Goal: Task Accomplishment & Management: Manage account settings

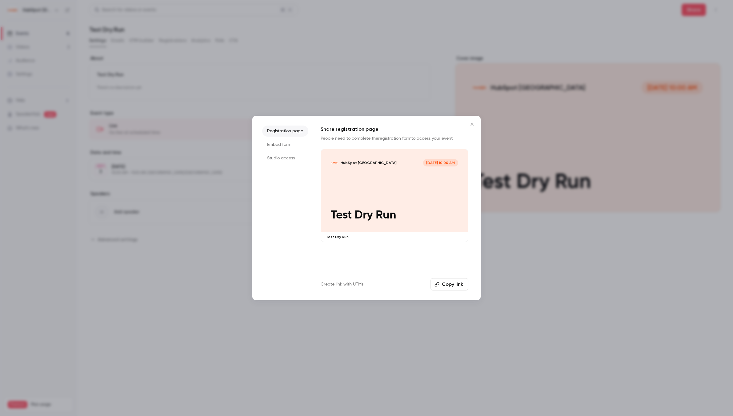
click at [473, 122] on icon "Close" at bounding box center [471, 124] width 7 height 5
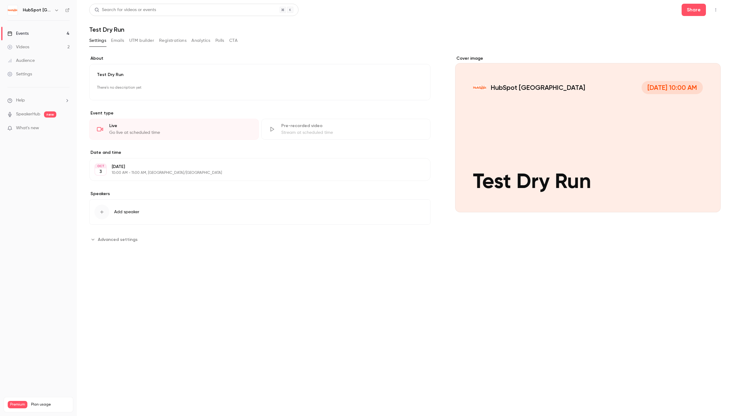
click at [716, 11] on icon "button" at bounding box center [716, 9] width 1 height 3
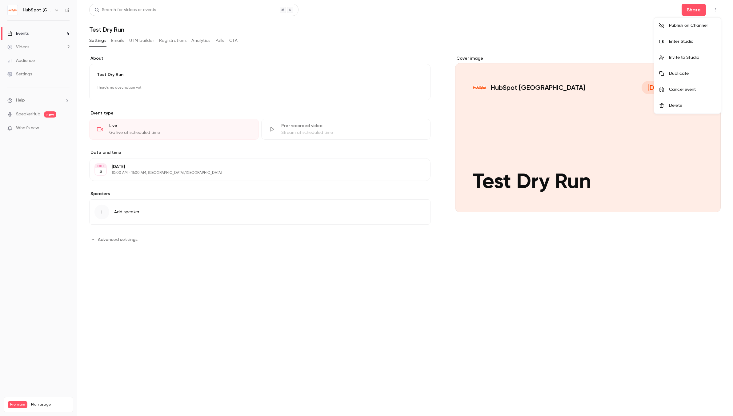
click at [683, 108] on div "Delete" at bounding box center [692, 105] width 47 height 6
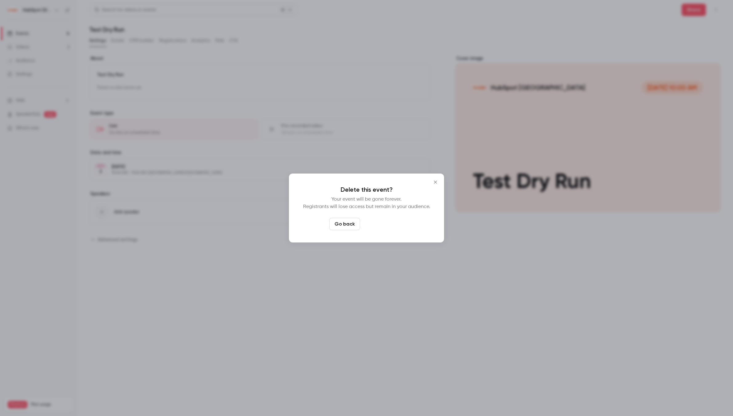
click at [387, 225] on button "Delete event" at bounding box center [383, 224] width 41 height 12
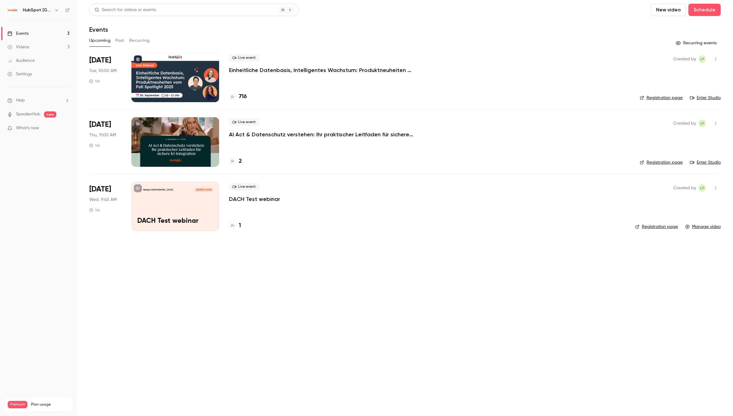
click at [717, 190] on icon "button" at bounding box center [715, 188] width 5 height 4
click at [689, 248] on li "Delete" at bounding box center [687, 251] width 66 height 16
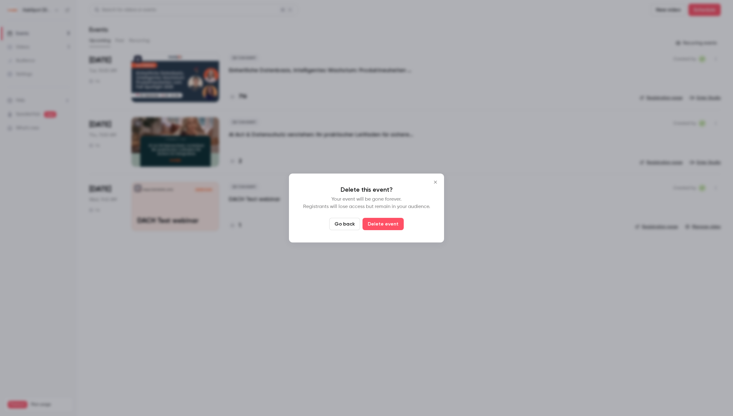
drag, startPoint x: 390, startPoint y: 227, endPoint x: 396, endPoint y: 234, distance: 8.9
click at [390, 227] on button "Delete event" at bounding box center [383, 224] width 41 height 12
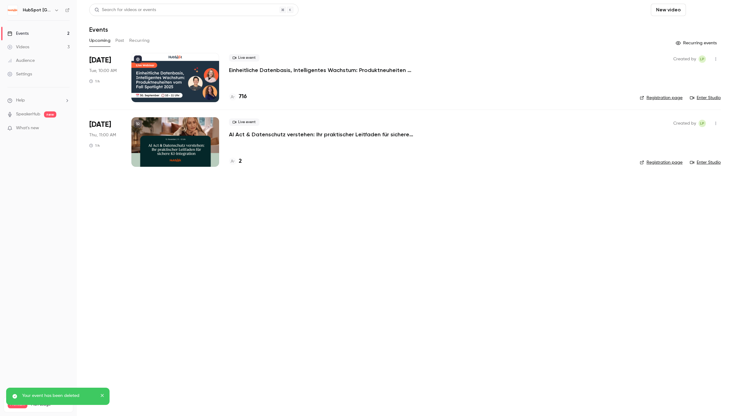
click at [711, 12] on button "Schedule" at bounding box center [705, 10] width 32 height 12
click at [692, 26] on div "One time event" at bounding box center [692, 27] width 47 height 6
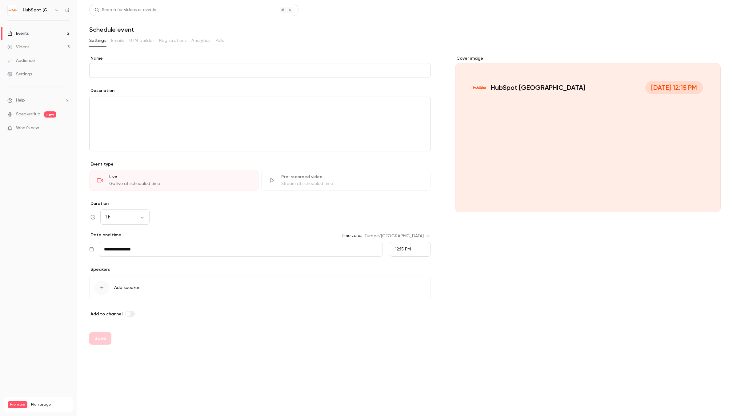
click at [198, 68] on input "Name" at bounding box center [259, 70] width 341 height 15
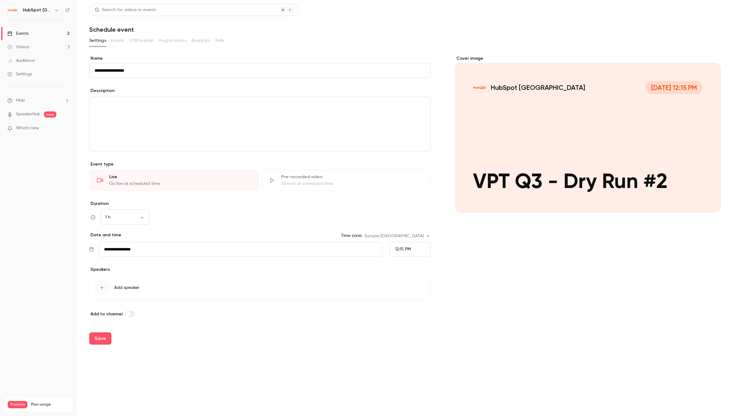
type input "**********"
click at [151, 253] on input "**********" at bounding box center [241, 249] width 284 height 15
click at [191, 277] on icon "Next month" at bounding box center [190, 274] width 7 height 7
click at [190, 276] on icon "Next month" at bounding box center [190, 274] width 7 height 7
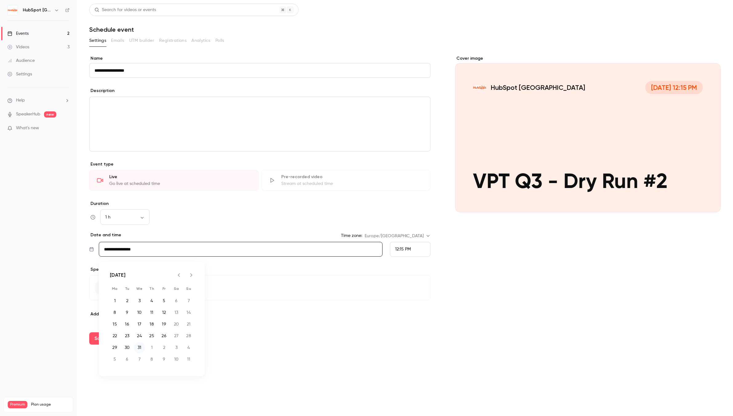
click at [140, 349] on button "31" at bounding box center [139, 347] width 11 height 11
type input "**********"
click at [96, 340] on button "Save" at bounding box center [100, 338] width 22 height 12
type input "**********"
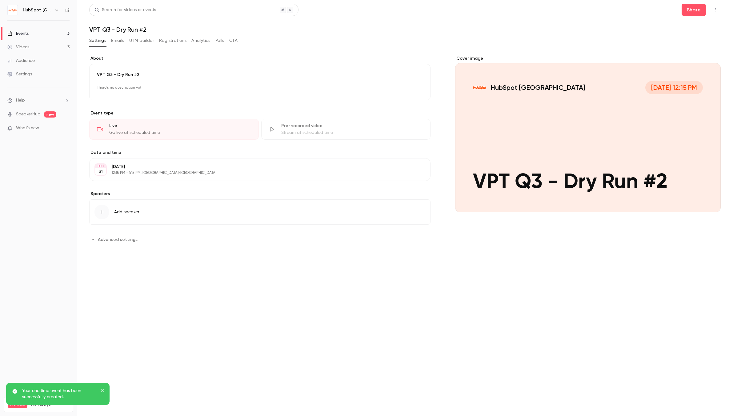
click at [32, 34] on link "Events 3" at bounding box center [38, 34] width 77 height 14
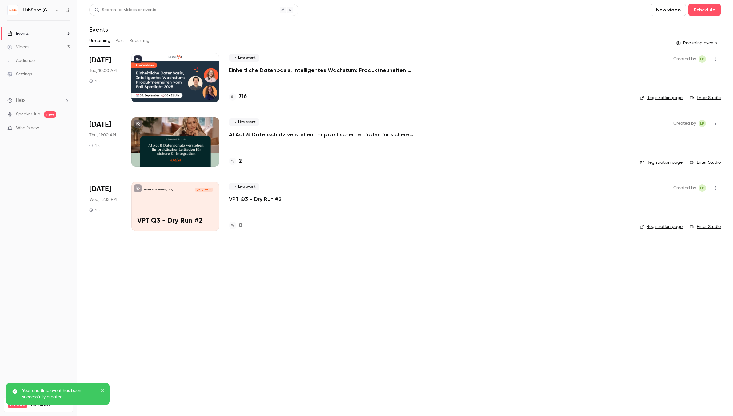
click at [118, 39] on button "Past" at bounding box center [119, 41] width 9 height 10
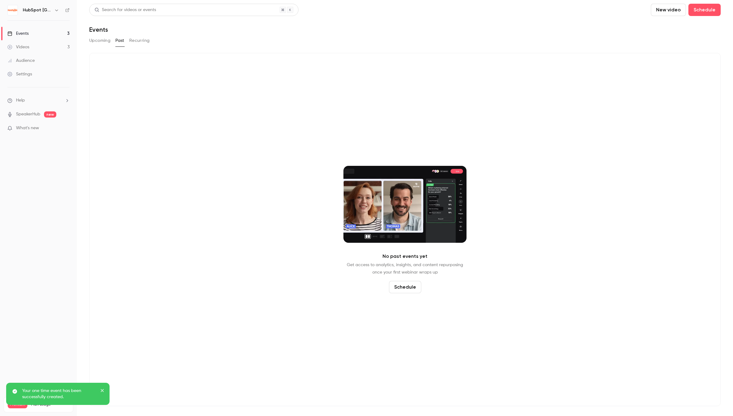
click at [142, 38] on button "Recurring" at bounding box center [139, 41] width 21 height 10
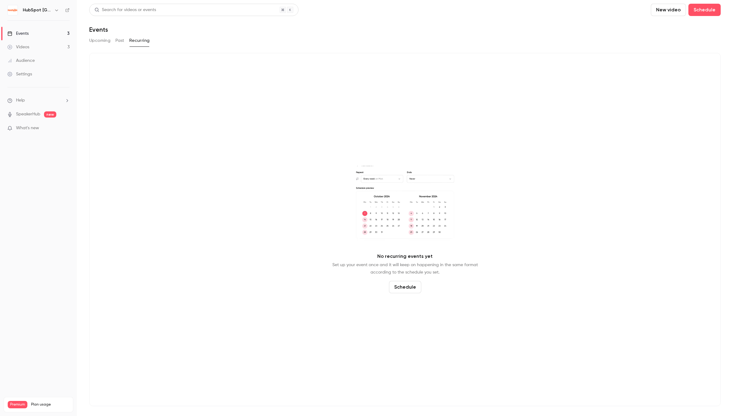
click at [115, 41] on button "Past" at bounding box center [119, 41] width 9 height 10
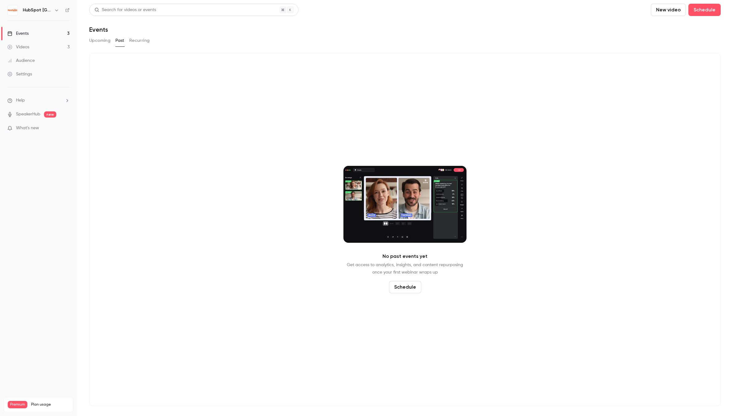
click at [66, 98] on li "Help" at bounding box center [38, 100] width 62 height 6
click at [108, 113] on link "Help center" at bounding box center [113, 112] width 67 height 16
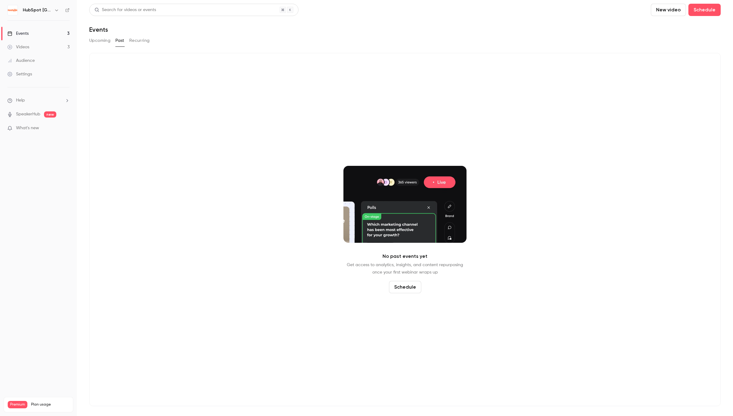
click at [49, 102] on li "Help" at bounding box center [38, 100] width 62 height 6
click at [118, 96] on link "Talk to us" at bounding box center [113, 93] width 67 height 16
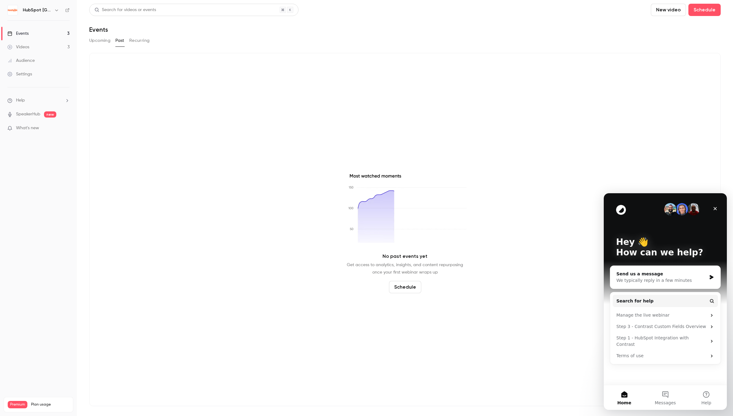
click at [39, 47] on link "Videos 3" at bounding box center [38, 47] width 77 height 14
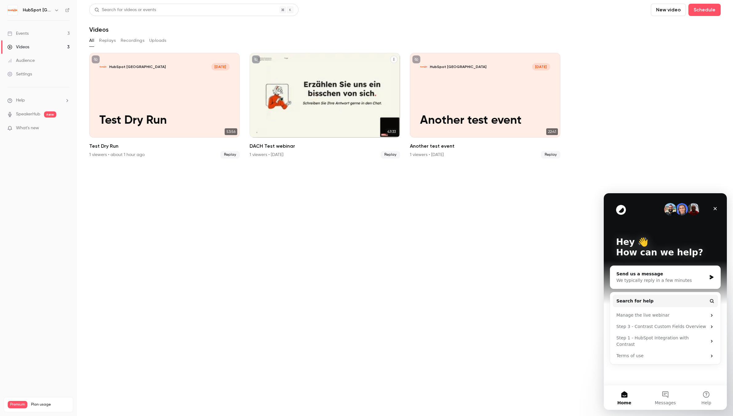
click at [393, 59] on icon "DACH Test webinar" at bounding box center [394, 60] width 4 height 4
click at [393, 61] on icon "DACH Test webinar" at bounding box center [394, 60] width 4 height 4
click at [356, 108] on div "Delete" at bounding box center [369, 106] width 48 height 6
click at [394, 60] on icon "DACH Test webinar" at bounding box center [394, 60] width 4 height 4
click at [357, 105] on div "Delete" at bounding box center [369, 106] width 48 height 6
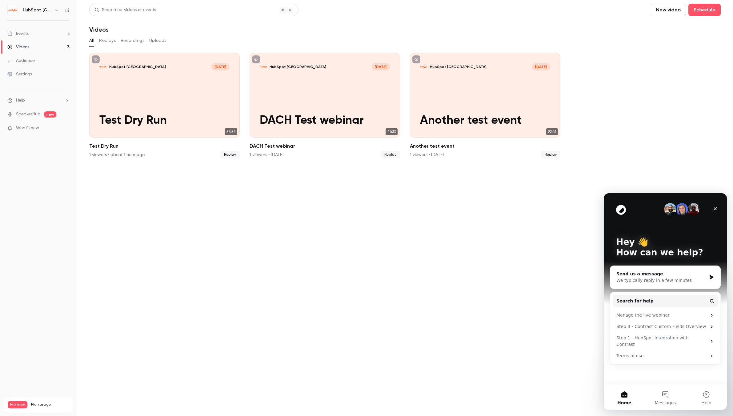
drag, startPoint x: 338, startPoint y: 215, endPoint x: 344, endPoint y: 212, distance: 6.9
click at [339, 215] on section "Search for videos or events New video Schedule Videos All Replays Recordings Up…" at bounding box center [405, 208] width 632 height 409
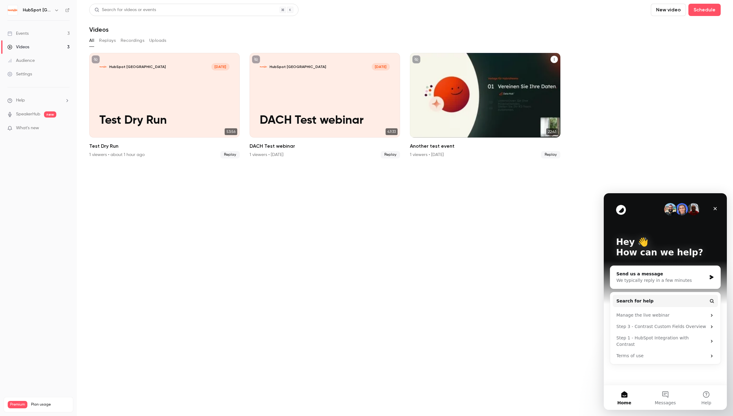
click at [556, 59] on button "Another test event" at bounding box center [554, 59] width 7 height 7
click at [555, 60] on icon "Another test event" at bounding box center [554, 60] width 4 height 4
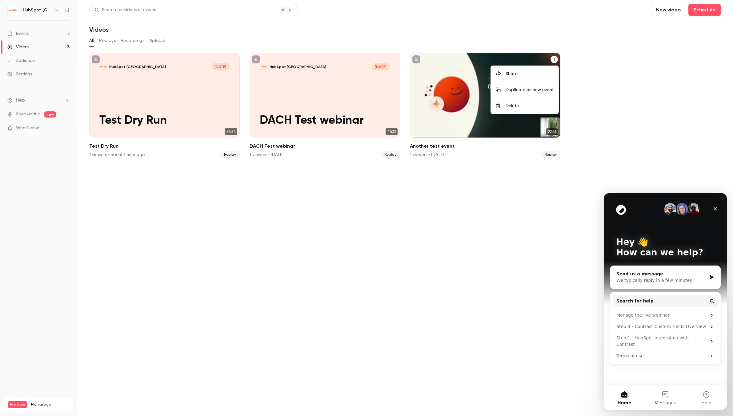
click at [518, 103] on div "Delete" at bounding box center [530, 106] width 48 height 6
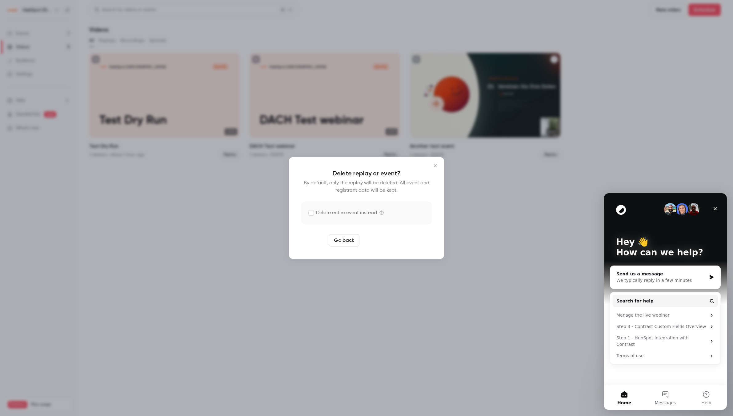
click at [385, 242] on button "Delete replay" at bounding box center [383, 240] width 43 height 12
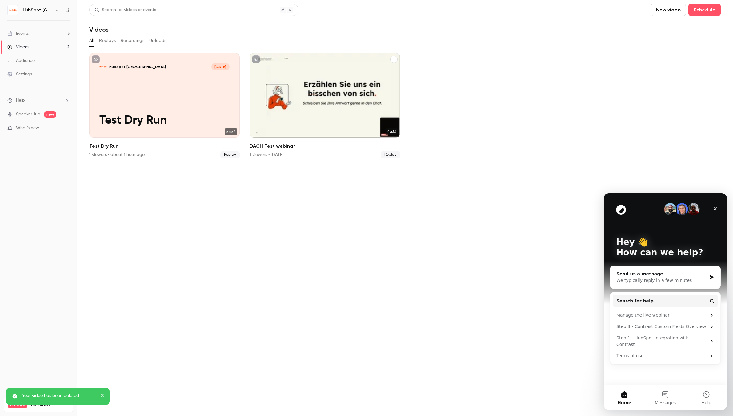
click at [394, 61] on icon "DACH Test webinar" at bounding box center [394, 59] width 1 height 3
click at [395, 59] on icon "DACH Test webinar" at bounding box center [394, 60] width 4 height 4
click at [396, 60] on button "DACH Test webinar" at bounding box center [393, 59] width 7 height 7
click at [395, 61] on div "HubSpot Germany Sep 25 DACH Test webinar 47:33 DACH Test webinar 1 viewers • 1 …" at bounding box center [325, 106] width 151 height 106
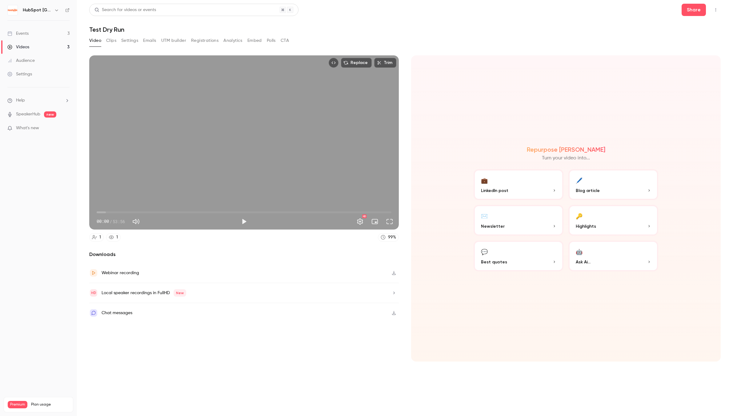
click at [395, 273] on icon "button" at bounding box center [394, 273] width 4 height 4
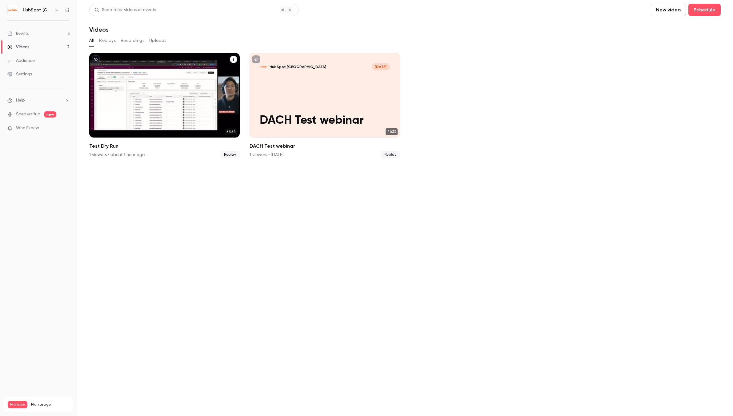
click at [101, 148] on h2 "Test Dry Run" at bounding box center [164, 146] width 151 height 7
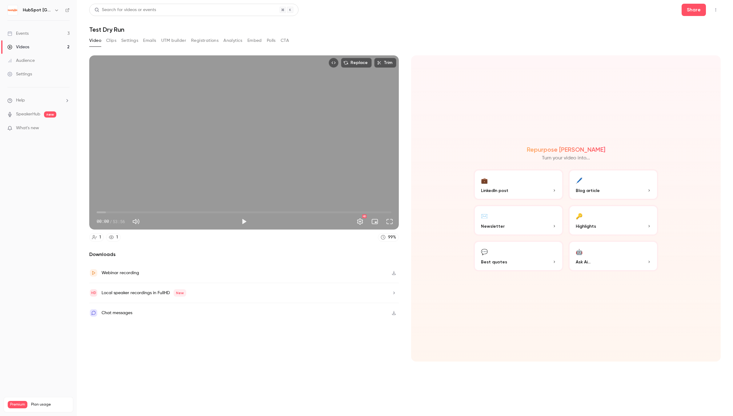
click at [105, 32] on h1 "Test Dry Run" at bounding box center [405, 29] width 632 height 7
click at [29, 48] on div "Videos" at bounding box center [18, 47] width 22 height 6
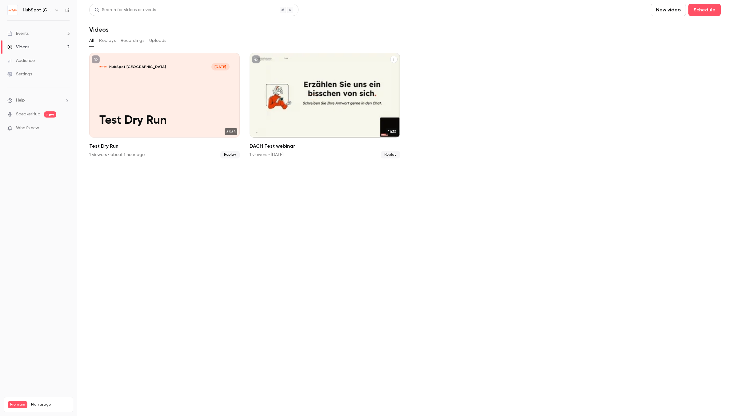
click at [393, 59] on icon "DACH Test webinar" at bounding box center [394, 60] width 4 height 4
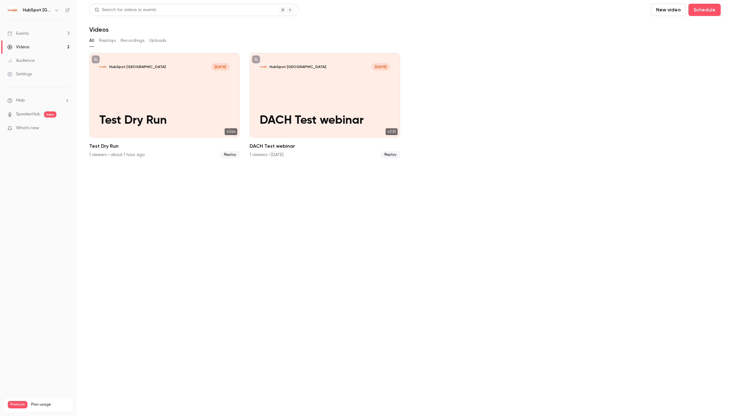
drag, startPoint x: 403, startPoint y: 22, endPoint x: 340, endPoint y: 24, distance: 63.5
click at [403, 22] on header "Search for videos or events New video Schedule Videos" at bounding box center [405, 19] width 632 height 30
